Goal: Task Accomplishment & Management: Manage account settings

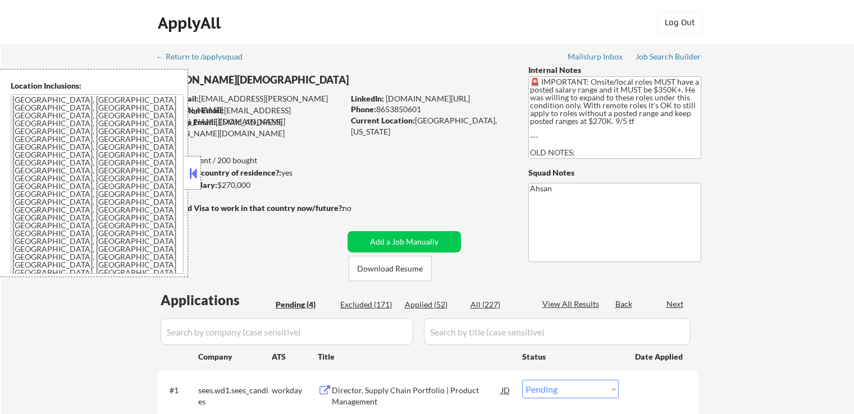
select select ""pending""
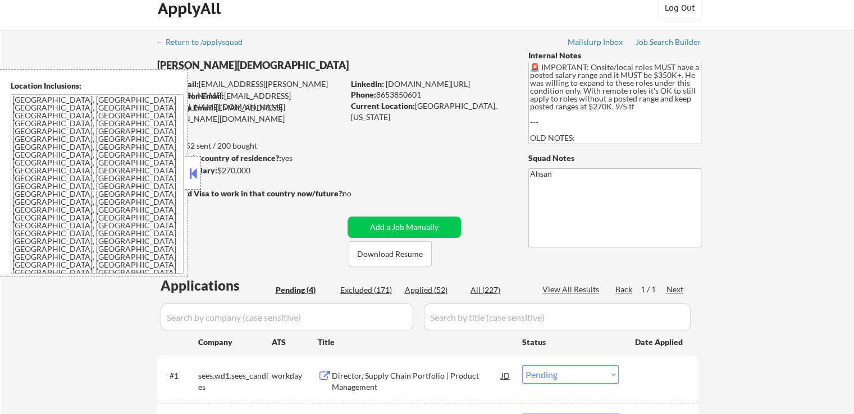
scroll to position [225, 0]
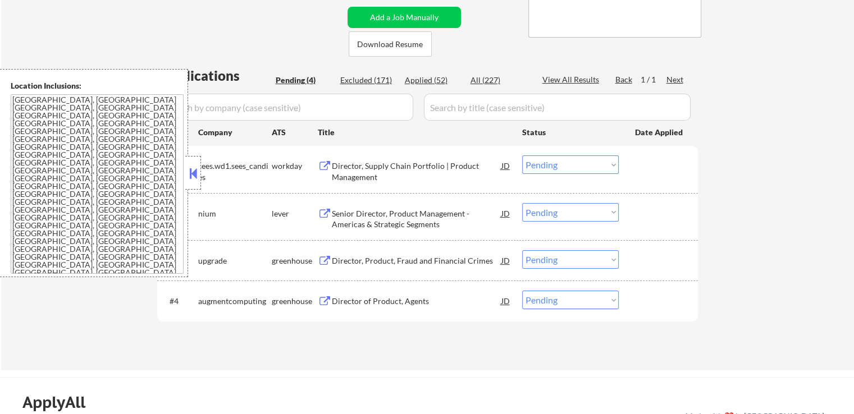
click at [349, 223] on div "Senior Director, Product Management - Americas & Strategic Segments" at bounding box center [417, 219] width 170 height 22
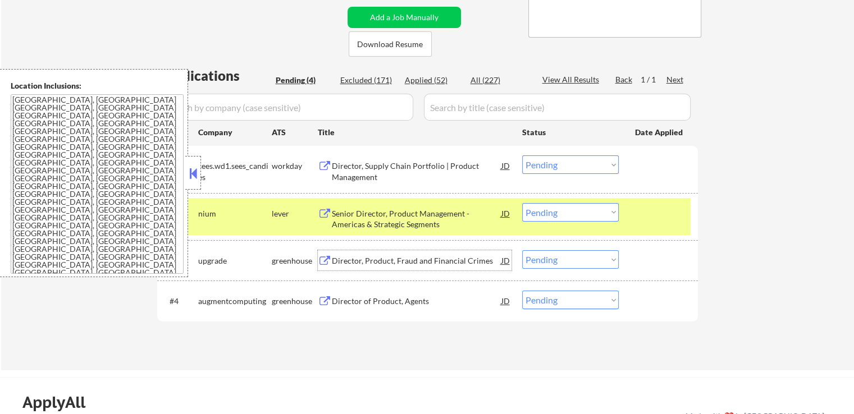
click at [337, 262] on div "Director, Product, Fraud and Financial Crimes" at bounding box center [417, 260] width 170 height 11
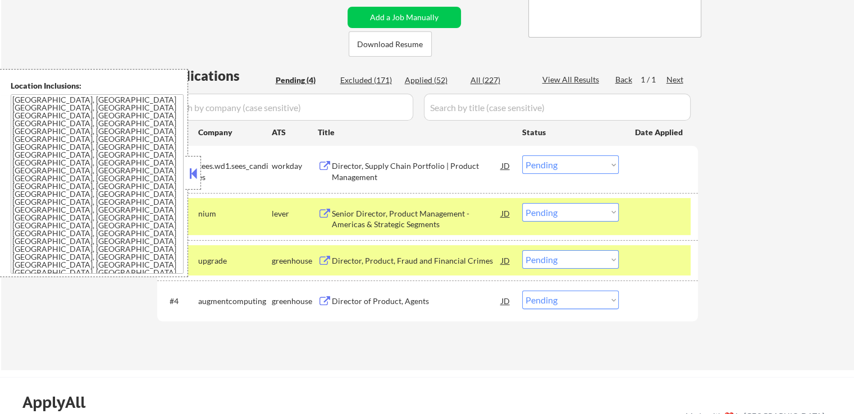
click at [330, 304] on button at bounding box center [325, 301] width 14 height 11
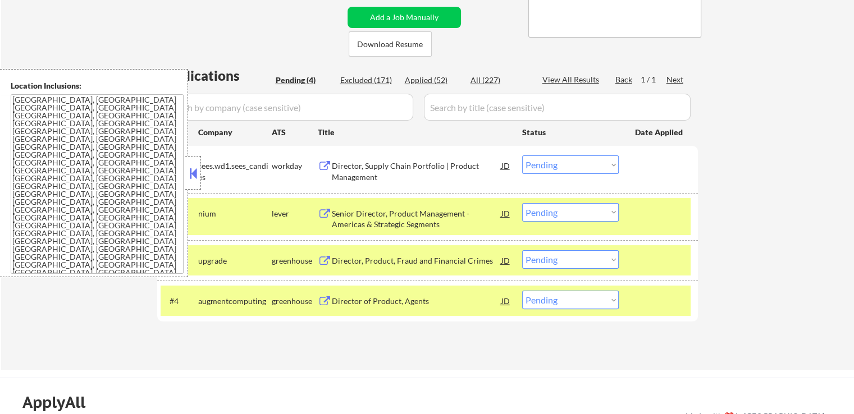
click at [193, 174] on button at bounding box center [193, 173] width 12 height 17
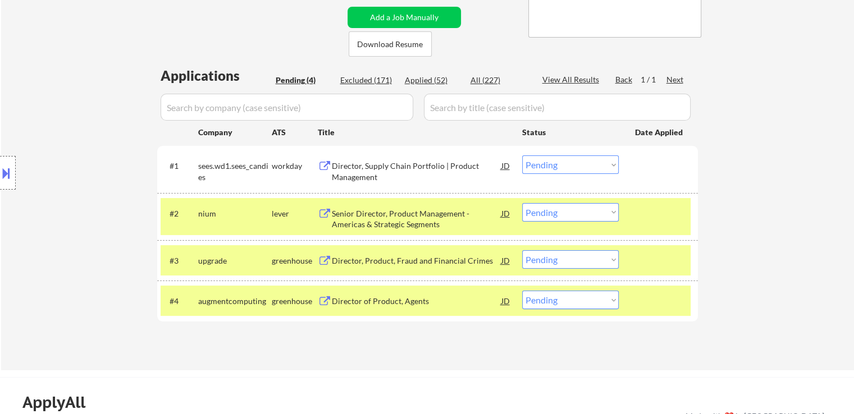
click at [3, 173] on button at bounding box center [6, 173] width 12 height 19
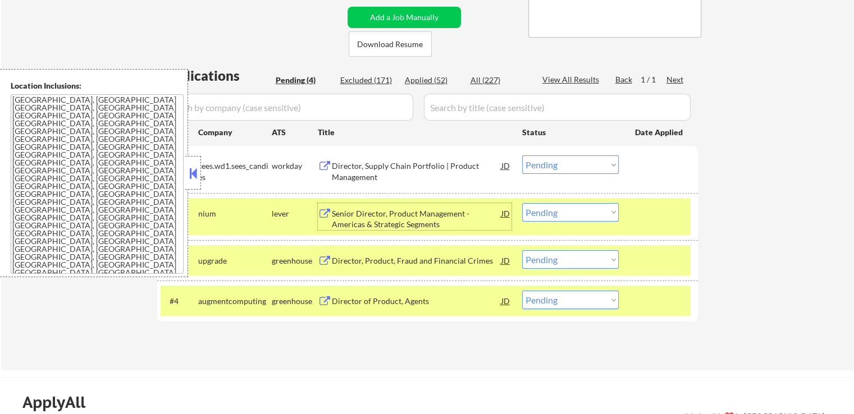
click at [338, 222] on div "Senior Director, Product Management - Americas & Strategic Segments" at bounding box center [417, 219] width 170 height 22
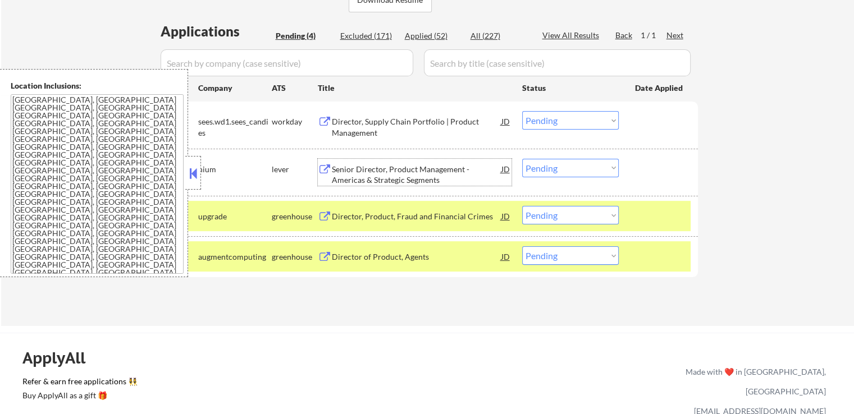
scroll to position [337, 0]
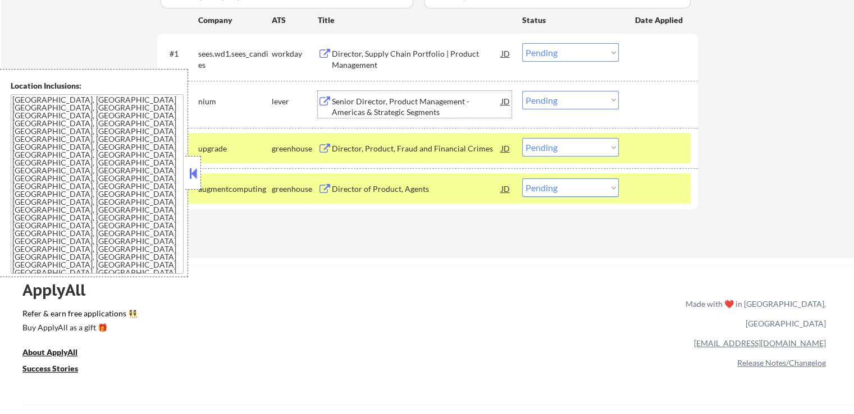
drag, startPoint x: 577, startPoint y: 97, endPoint x: 575, endPoint y: 108, distance: 10.9
click at [577, 97] on select "Choose an option... Pending Applied Excluded (Questions) Excluded (Expired) Exc…" at bounding box center [570, 100] width 97 height 19
click at [522, 91] on select "Choose an option... Pending Applied Excluded (Questions) Excluded (Expired) Exc…" at bounding box center [570, 100] width 97 height 19
select select ""pending""
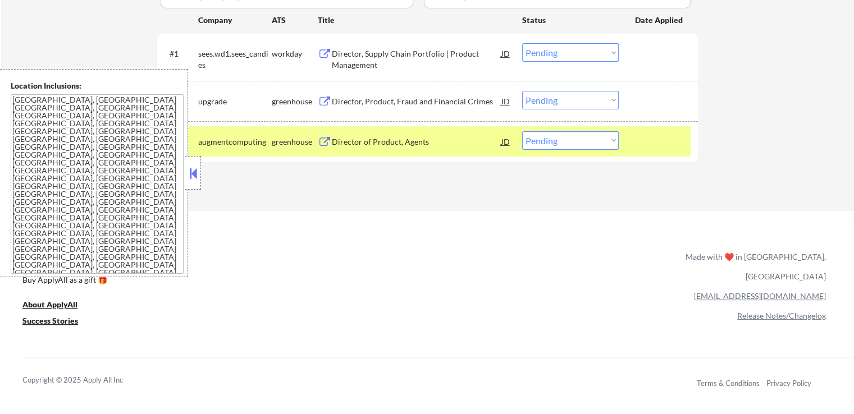
click at [543, 144] on select "Choose an option... Pending Applied Excluded (Questions) Excluded (Expired) Exc…" at bounding box center [570, 140] width 97 height 19
select select ""applied""
click at [522, 131] on select "Choose an option... Pending Applied Excluded (Questions) Excluded (Expired) Exc…" at bounding box center [570, 140] width 97 height 19
click at [560, 97] on select "Choose an option... Pending Applied Excluded (Questions) Excluded (Expired) Exc…" at bounding box center [570, 100] width 97 height 19
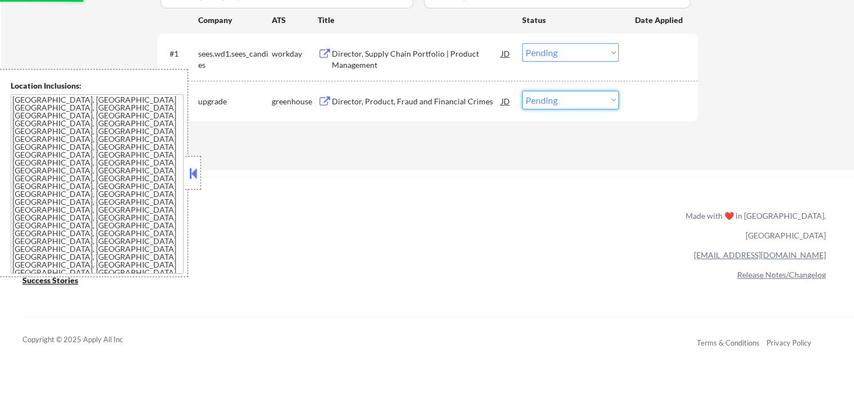
select select ""excluded__salary_""
click at [522, 91] on select "Choose an option... Pending Applied Excluded (Questions) Excluded (Expired) Exc…" at bounding box center [570, 100] width 97 height 19
click at [380, 68] on div "Director, Supply Chain Portfolio | Product Management" at bounding box center [417, 59] width 170 height 22
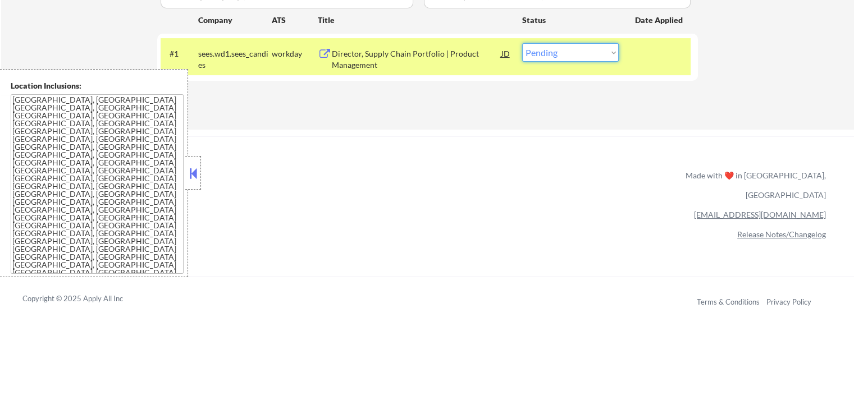
click at [559, 44] on select "Choose an option... Pending Applied Excluded (Questions) Excluded (Expired) Exc…" at bounding box center [570, 52] width 97 height 19
select select ""excluded__salary_""
click at [522, 43] on select "Choose an option... Pending Applied Excluded (Questions) Excluded (Expired) Exc…" at bounding box center [570, 52] width 97 height 19
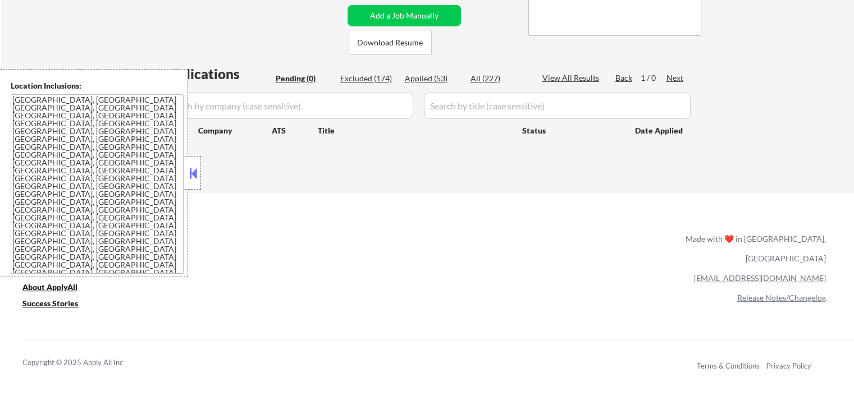
scroll to position [225, 0]
